Goal: Find contact information

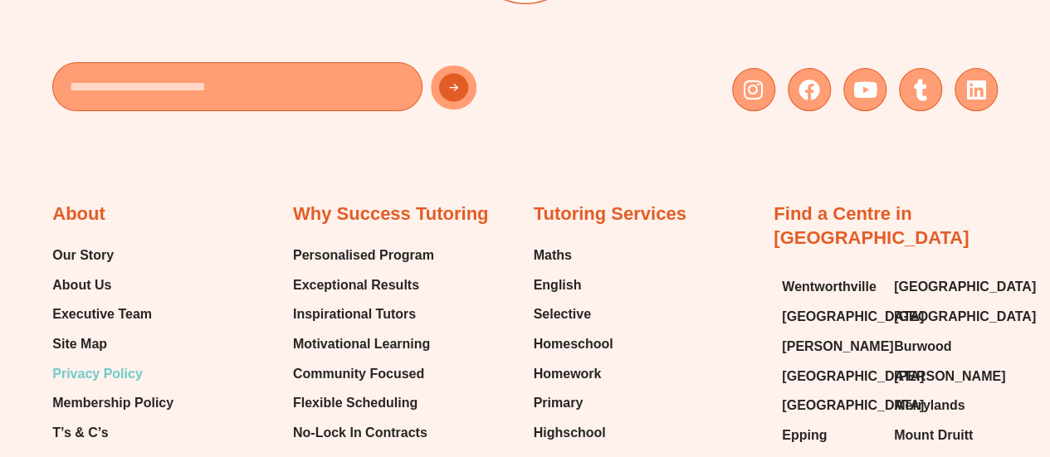
scroll to position [6468, 0]
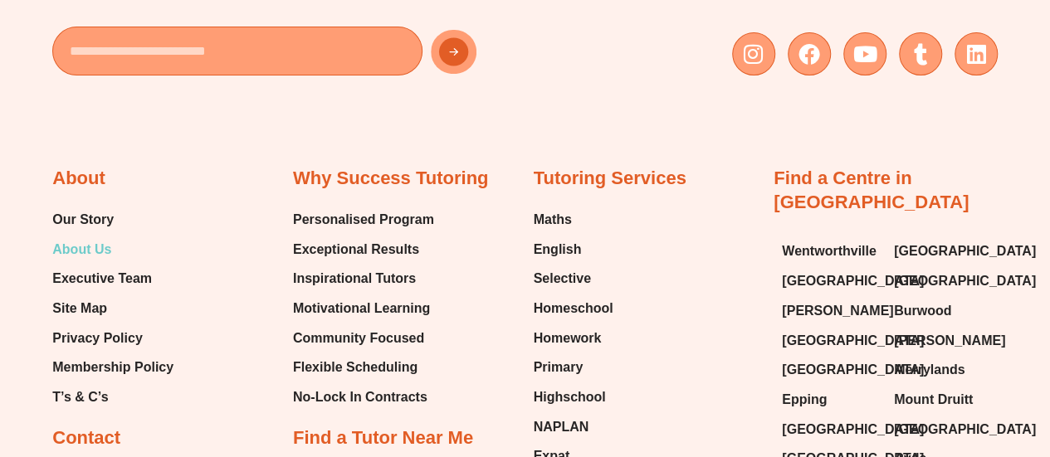
click at [81, 237] on span "About Us" at bounding box center [81, 249] width 59 height 25
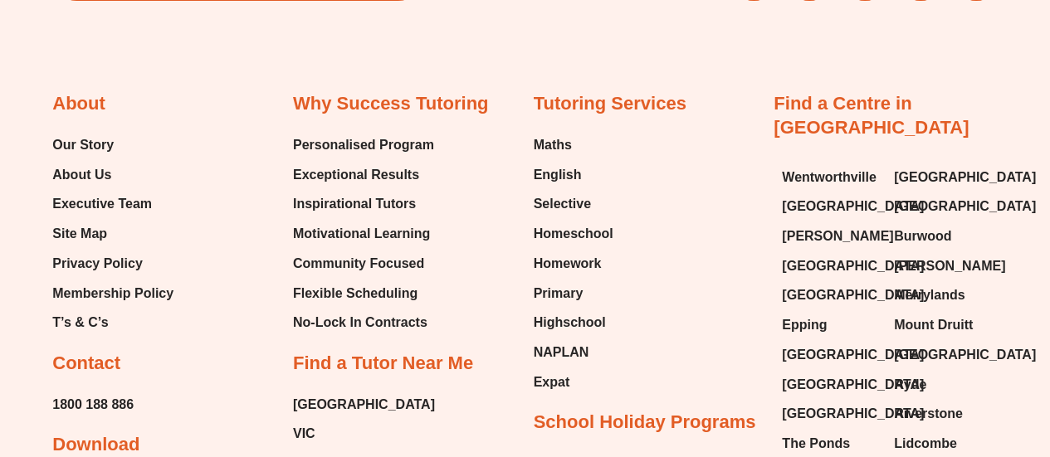
scroll to position [3442, 0]
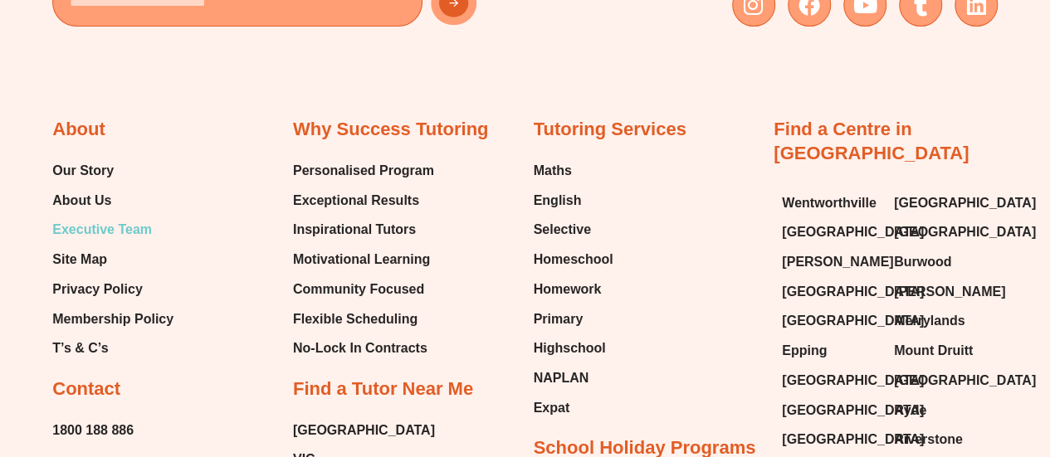
click at [80, 220] on span "Executive Team" at bounding box center [102, 229] width 100 height 25
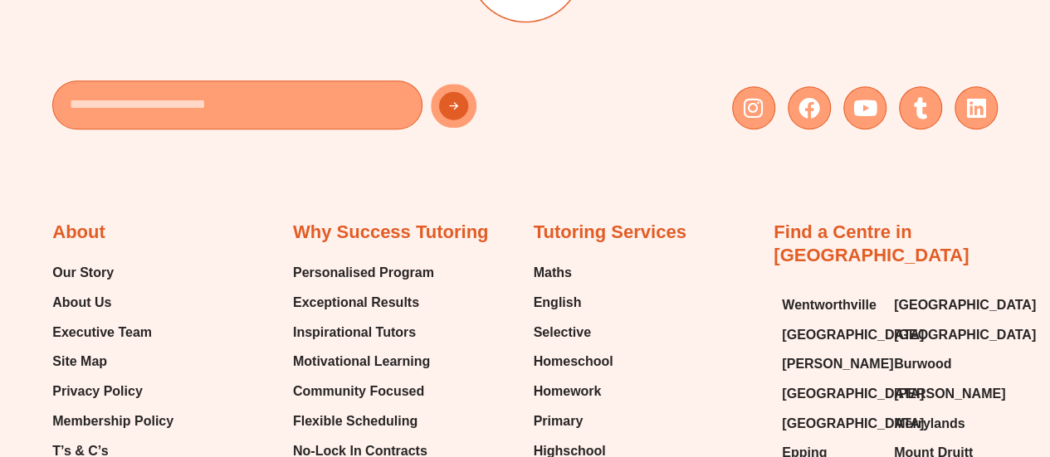
scroll to position [659, 0]
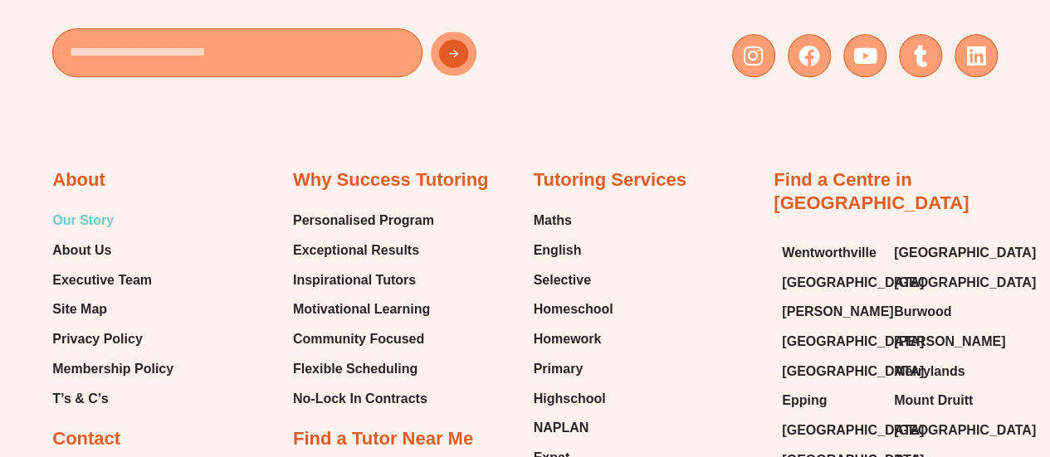
click at [65, 217] on span "Our Story" at bounding box center [82, 220] width 61 height 25
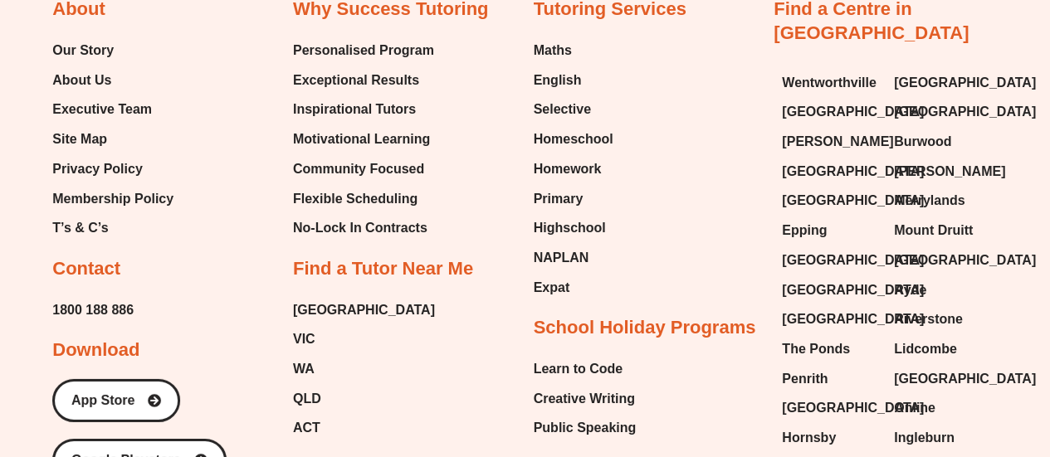
scroll to position [2447, 0]
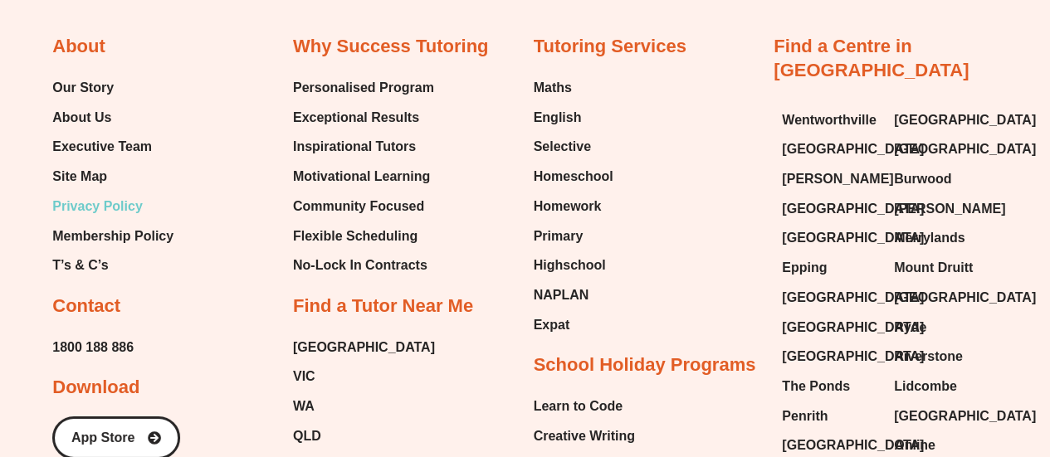
click at [113, 207] on span "Privacy Policy" at bounding box center [97, 206] width 90 height 25
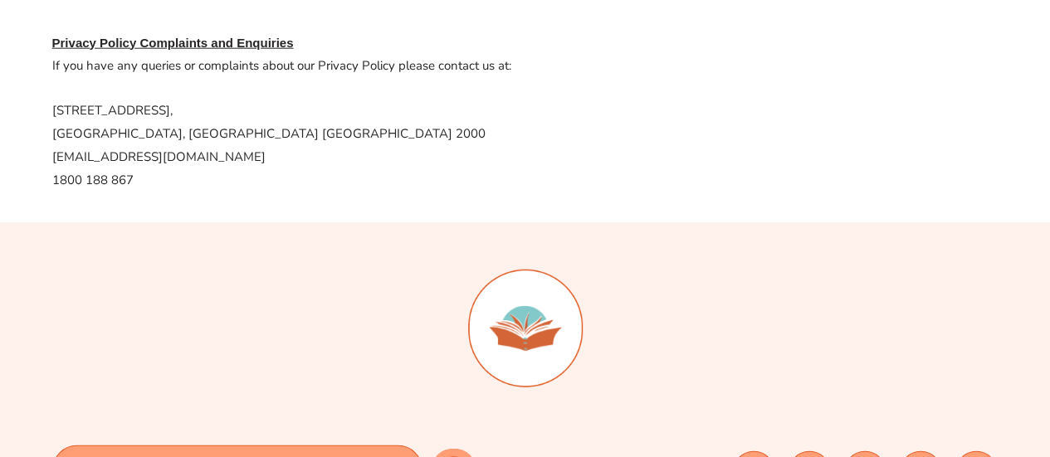
scroll to position [2075, 0]
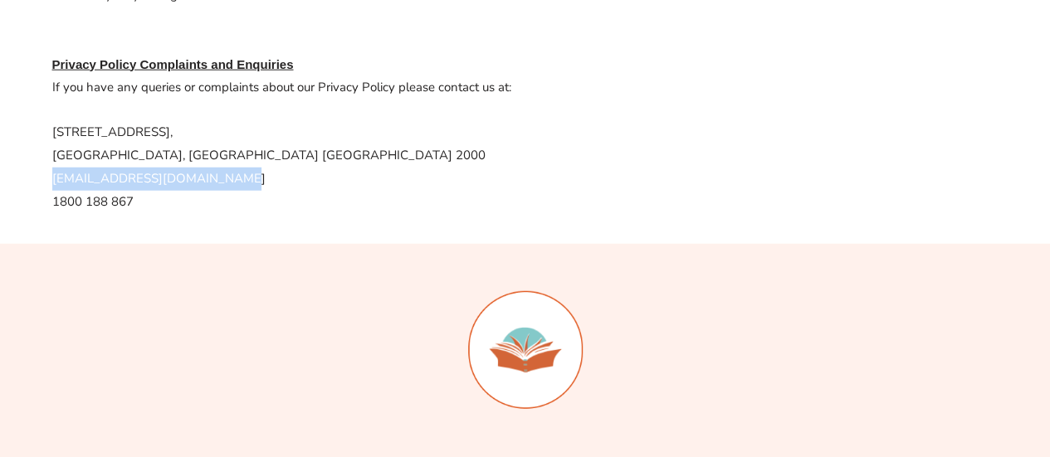
drag, startPoint x: 241, startPoint y: 159, endPoint x: 51, endPoint y: 167, distance: 189.4
click at [52, 167] on p "[STREET_ADDRESS] [EMAIL_ADDRESS][DOMAIN_NAME] 1800 188 867" at bounding box center [525, 167] width 946 height 92
copy p "[EMAIL_ADDRESS][DOMAIN_NAME]"
